Goal: Information Seeking & Learning: Check status

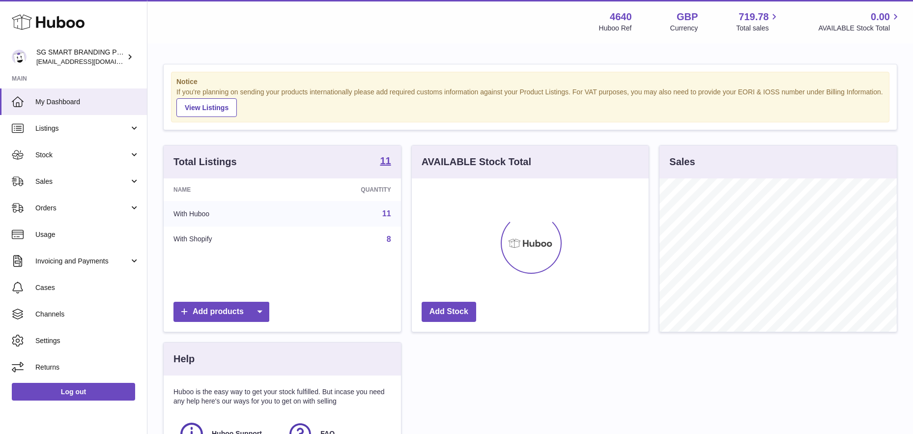
scroll to position [153, 237]
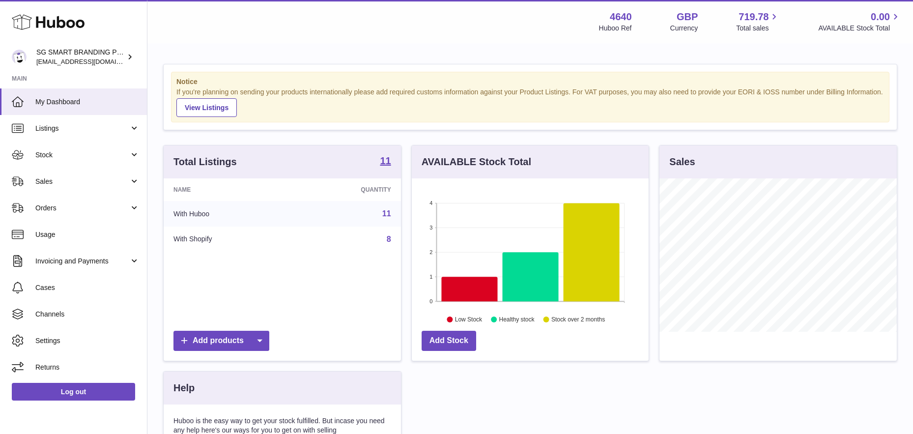
scroll to position [153, 237]
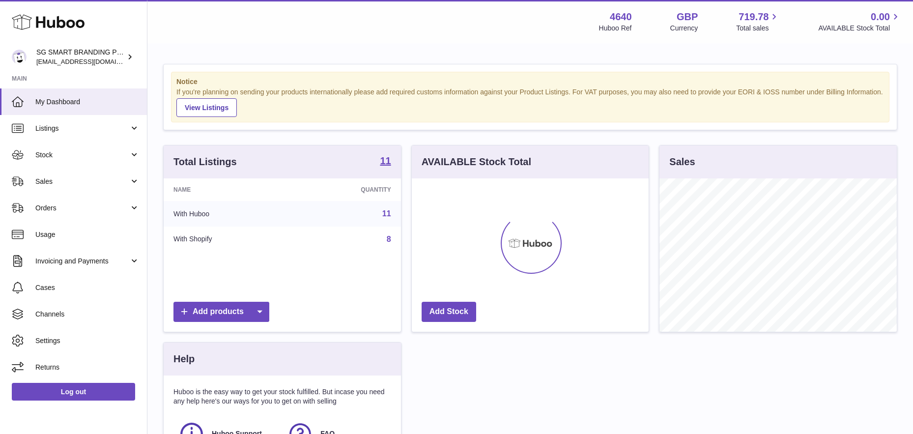
scroll to position [153, 237]
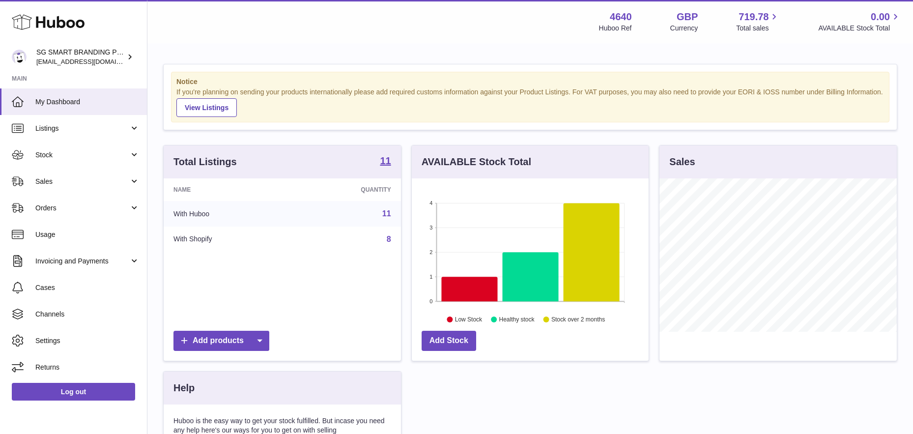
scroll to position [153, 237]
click at [125, 175] on link "Sales" at bounding box center [73, 181] width 147 height 27
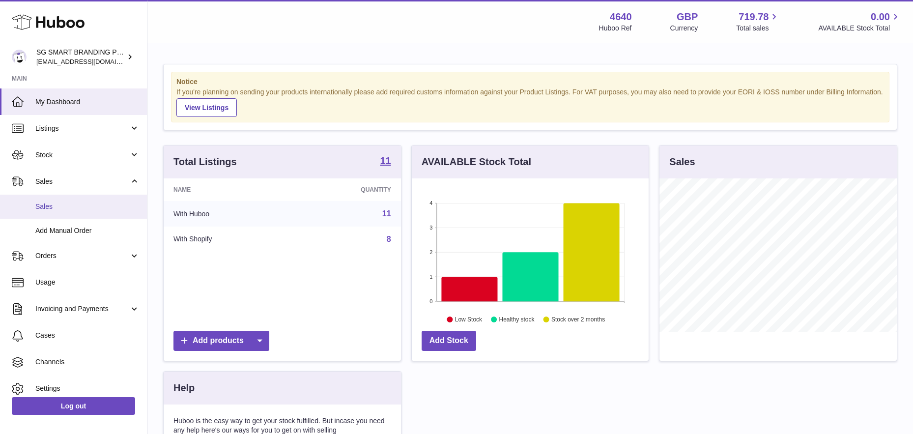
click at [108, 203] on span "Sales" at bounding box center [87, 206] width 104 height 9
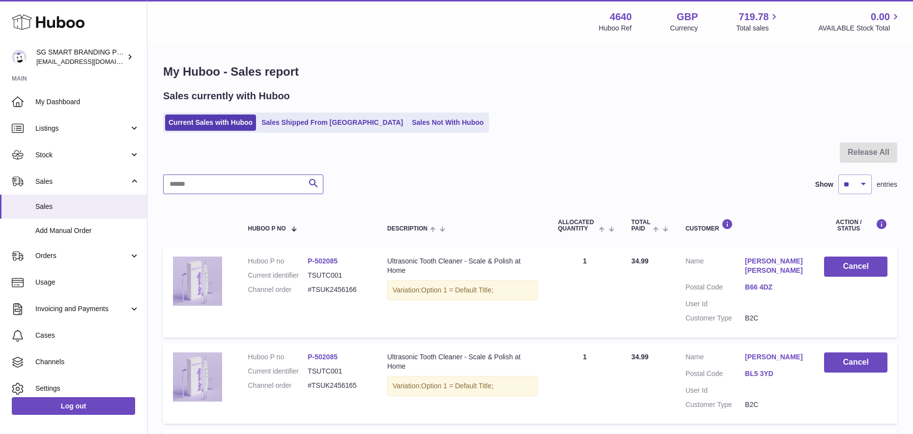
click at [219, 183] on input "text" at bounding box center [243, 184] width 160 height 20
paste input "**********"
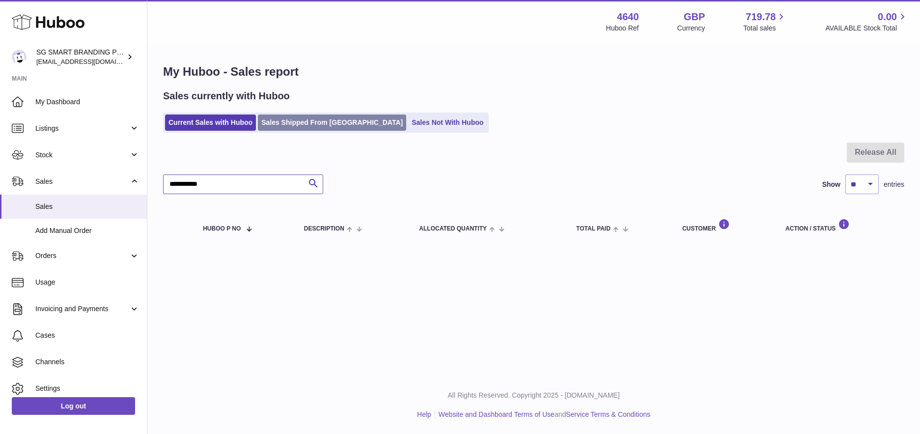
type input "**********"
click at [301, 124] on link "Sales Shipped From [GEOGRAPHIC_DATA]" at bounding box center [332, 122] width 148 height 16
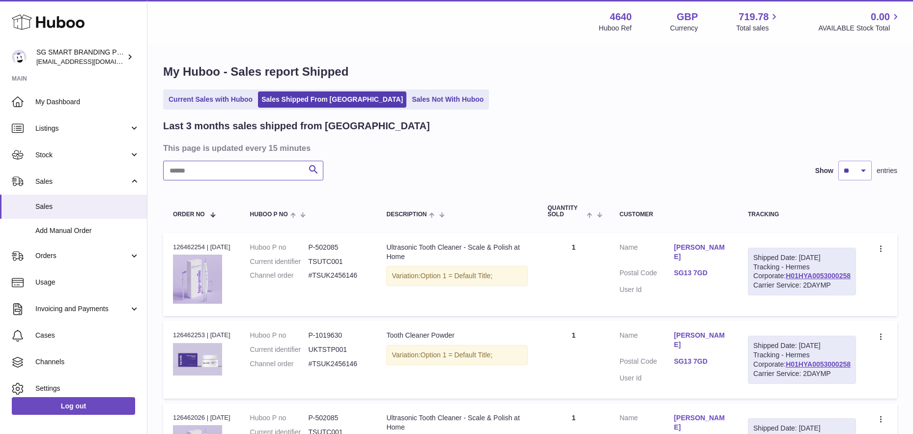
click at [258, 169] on input "text" at bounding box center [243, 171] width 160 height 20
paste input "**********"
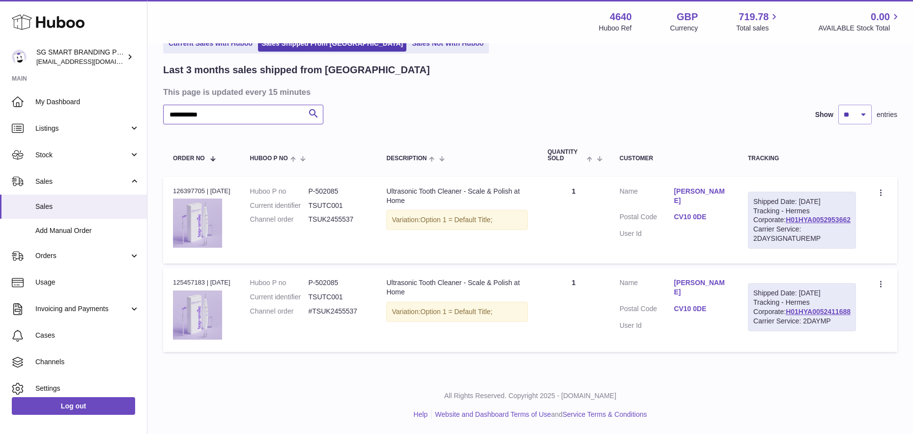
scroll to position [97, 0]
click at [811, 216] on link "H01HYA0052953662" at bounding box center [818, 220] width 65 height 8
click at [286, 105] on input "**********" at bounding box center [243, 115] width 160 height 20
paste input "text"
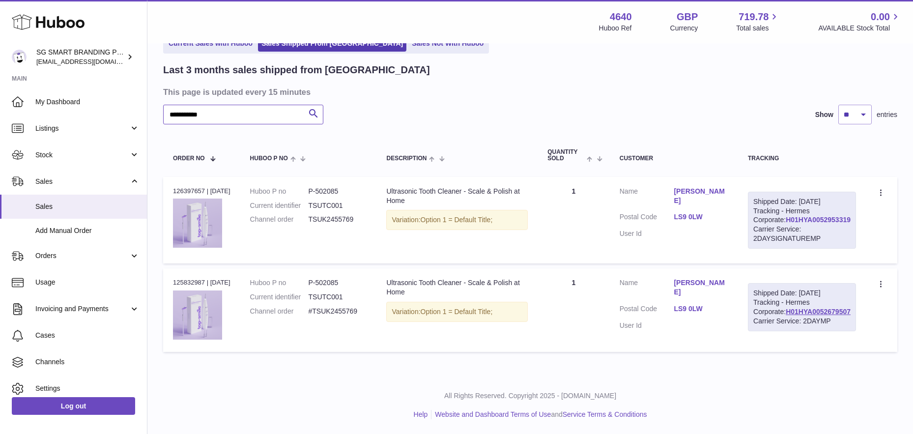
type input "**********"
click at [796, 216] on link "H01HYA0052953319" at bounding box center [818, 220] width 65 height 8
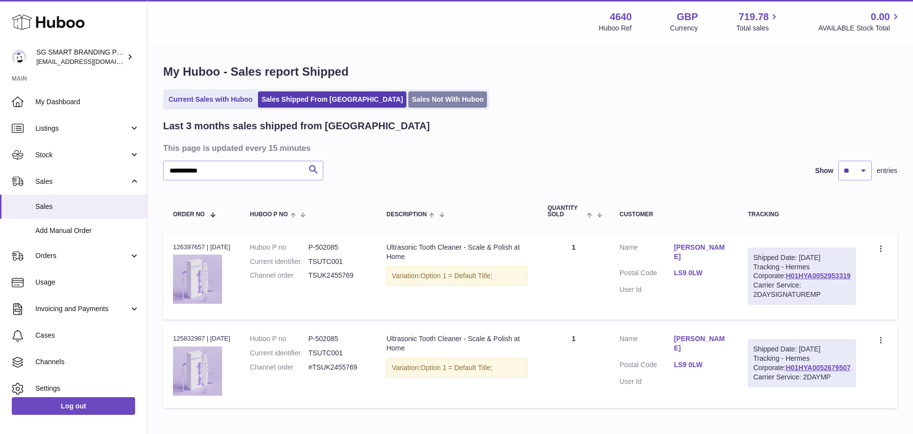
click at [408, 96] on link "Sales Not With Huboo" at bounding box center [447, 99] width 79 height 16
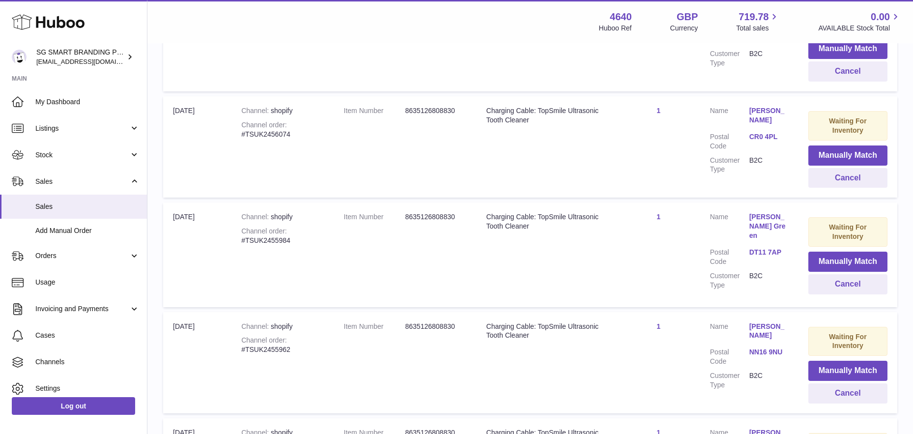
scroll to position [488, 0]
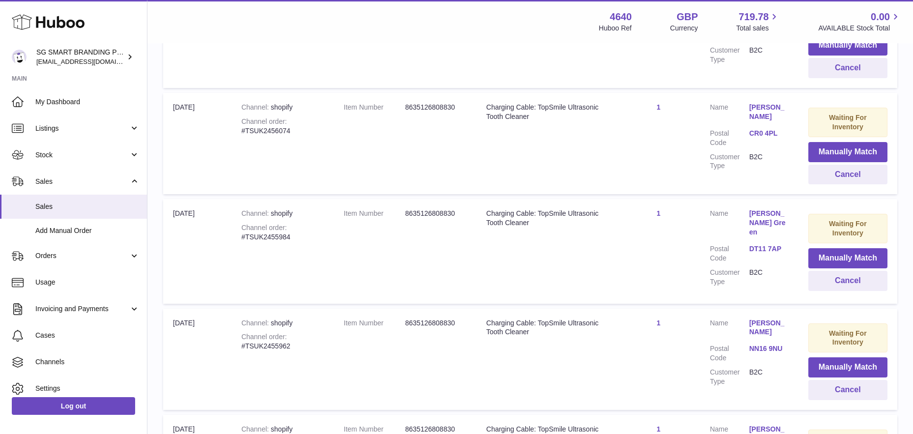
click at [262, 241] on div "Channel order #TSUK2455984" at bounding box center [282, 232] width 83 height 19
copy div "TSUK2455984"
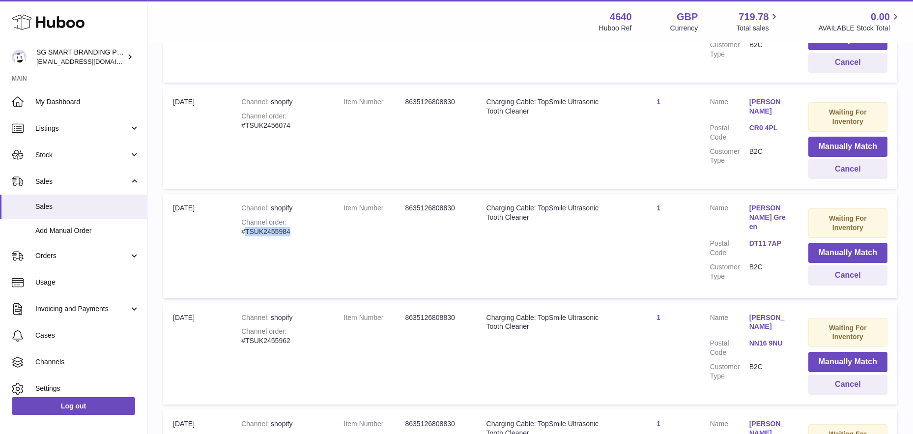
scroll to position [563, 0]
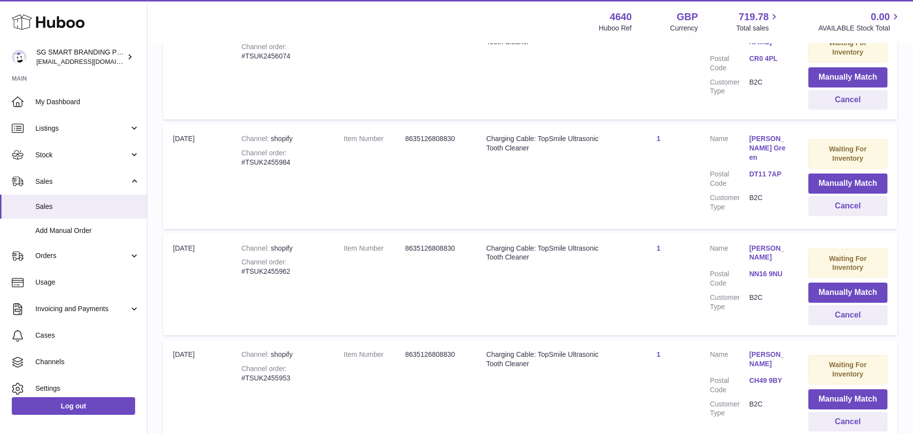
click at [283, 265] on div "Channel order #TSUK2455962" at bounding box center [282, 266] width 83 height 19
copy div "TSUK2455962"
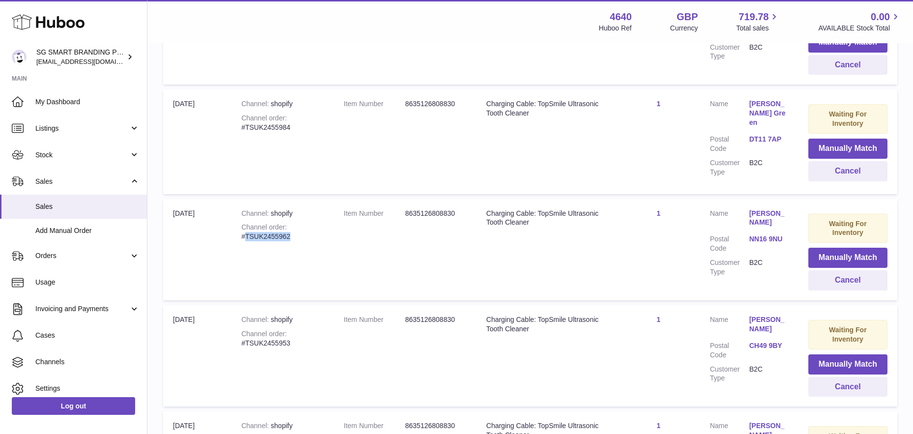
scroll to position [682, 0]
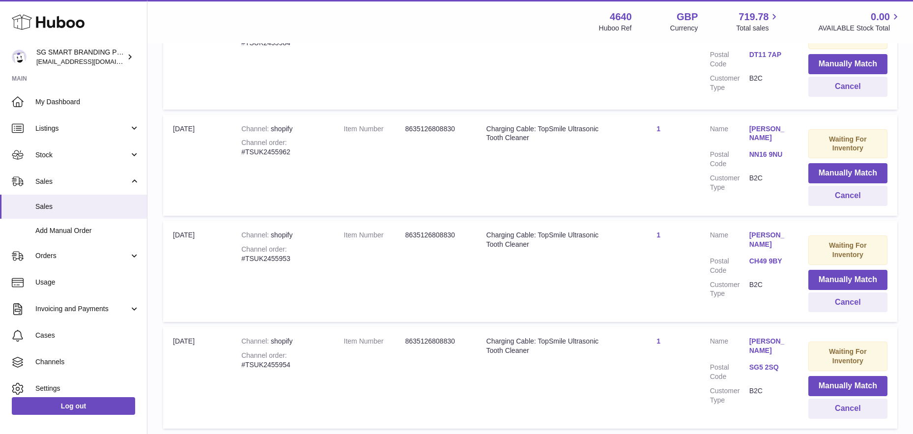
click at [290, 247] on div "Channel order #TSUK2455953" at bounding box center [282, 254] width 83 height 19
click at [282, 255] on div "Channel order #TSUK2455953" at bounding box center [282, 254] width 83 height 19
copy div "TSUK2455953"
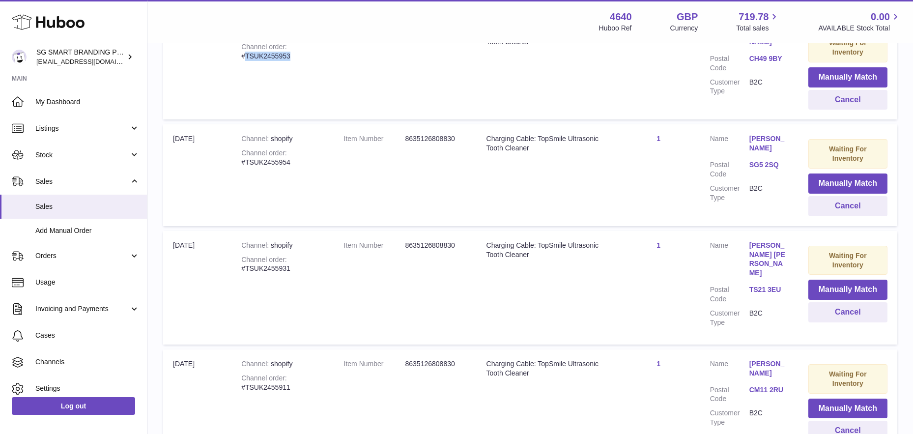
scroll to position [885, 0]
click at [275, 159] on div "Channel order #TSUK2455954" at bounding box center [282, 157] width 83 height 19
copy div "TSUK2455954"
click at [270, 258] on strong "Channel order" at bounding box center [264, 259] width 46 height 8
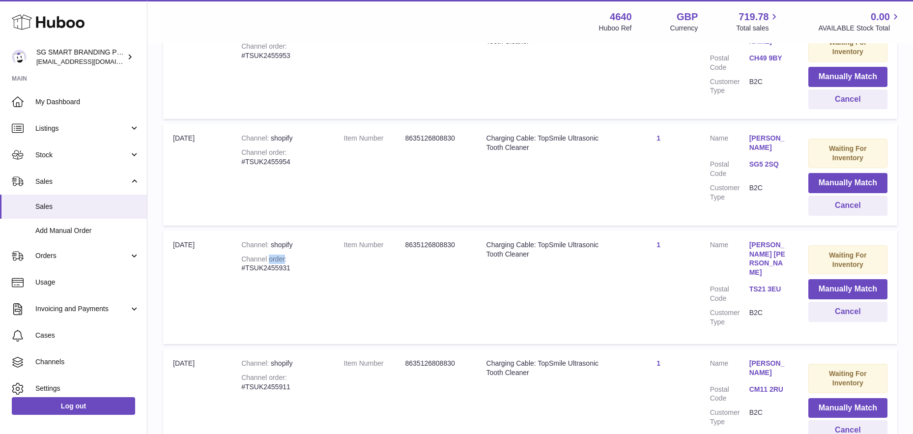
click at [270, 258] on strong "Channel order" at bounding box center [264, 259] width 46 height 8
click at [270, 268] on div "Channel order #TSUK2455931" at bounding box center [282, 263] width 83 height 19
copy div "TSUK2455931"
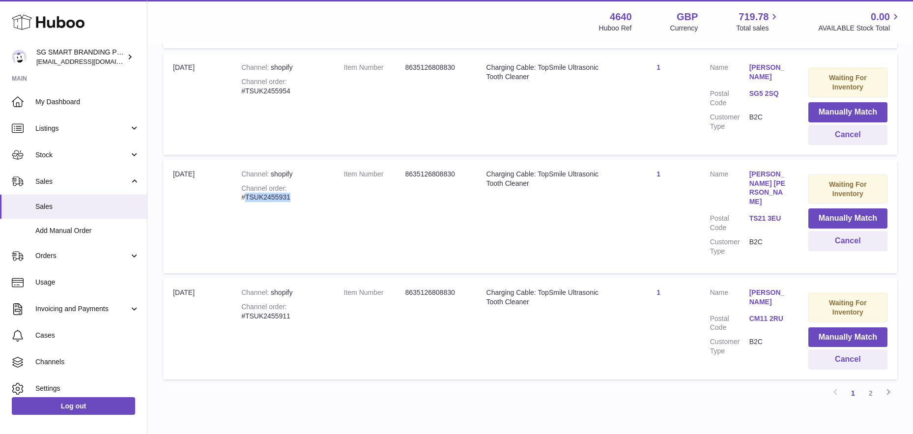
scroll to position [994, 0]
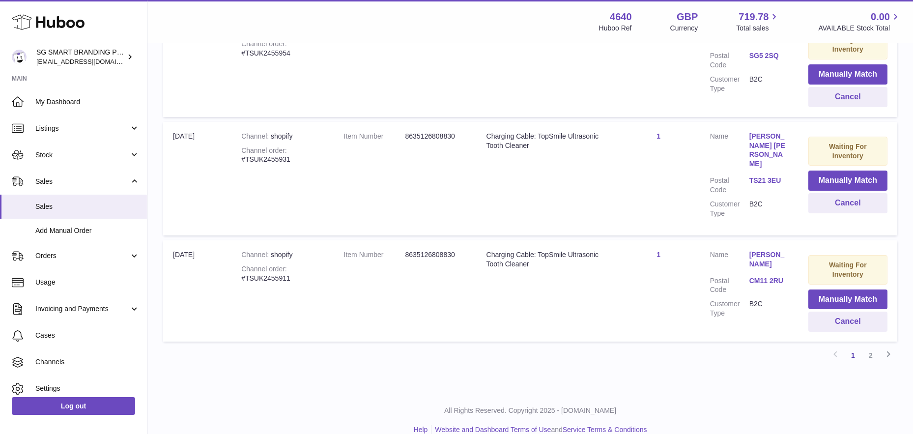
click at [260, 264] on div "Channel order #TSUK2455911" at bounding box center [282, 273] width 83 height 19
copy div "TSUK2455911"
